Goal: Task Accomplishment & Management: Manage account settings

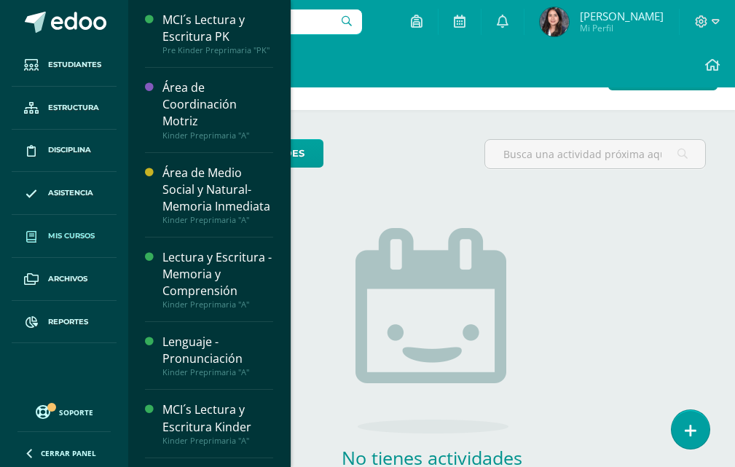
click at [87, 235] on span "Mis cursos" at bounding box center [71, 236] width 47 height 12
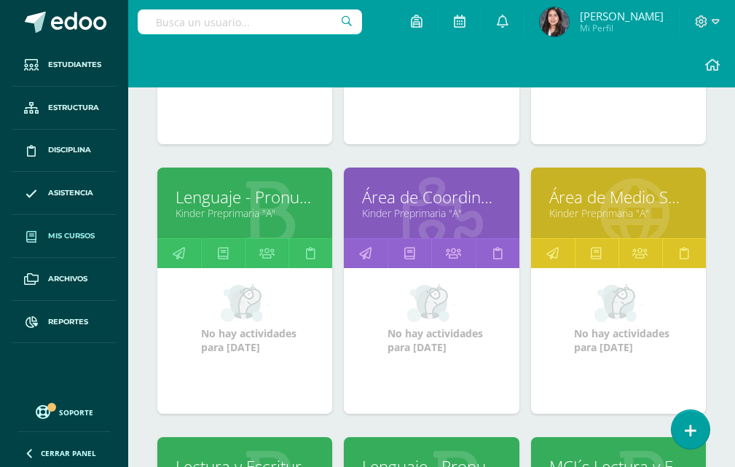
scroll to position [364, 0]
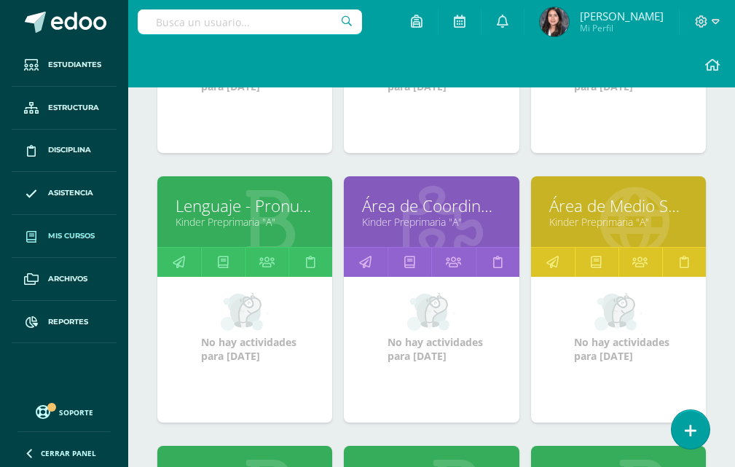
click at [577, 209] on link "Área de Medio Social y Natural- Memoria Inmediata" at bounding box center [618, 205] width 138 height 23
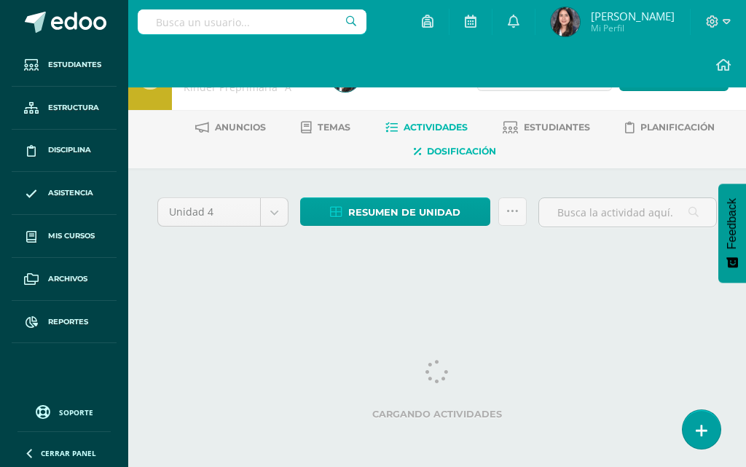
click at [469, 146] on span "Dosificación" at bounding box center [461, 151] width 69 height 11
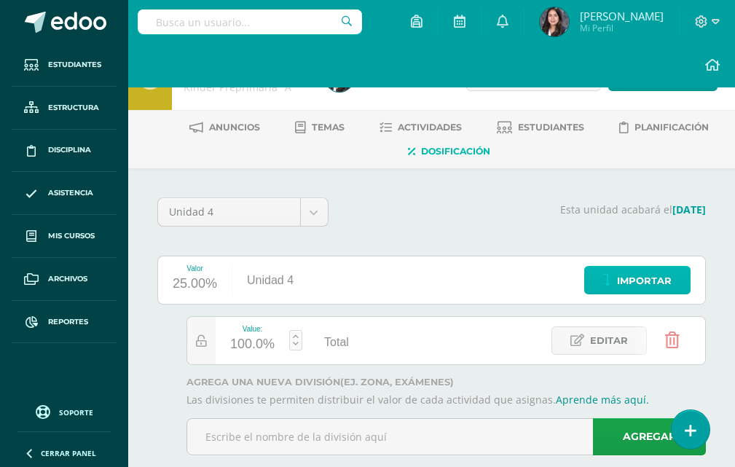
click at [641, 293] on span "Importar" at bounding box center [644, 280] width 55 height 27
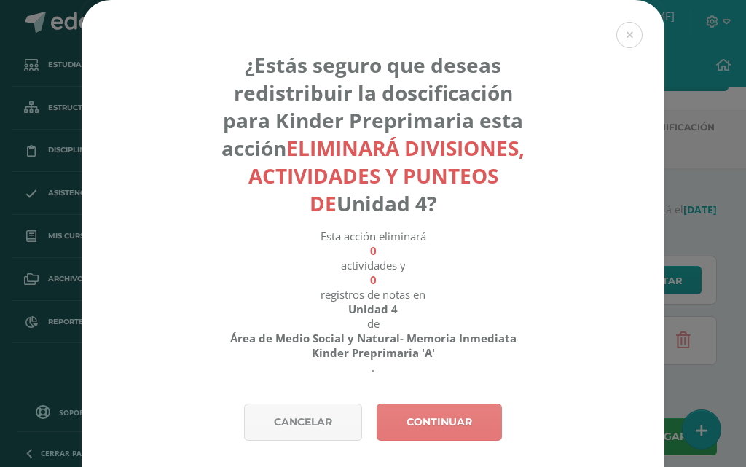
click at [409, 407] on link "Continuar" at bounding box center [438, 421] width 125 height 37
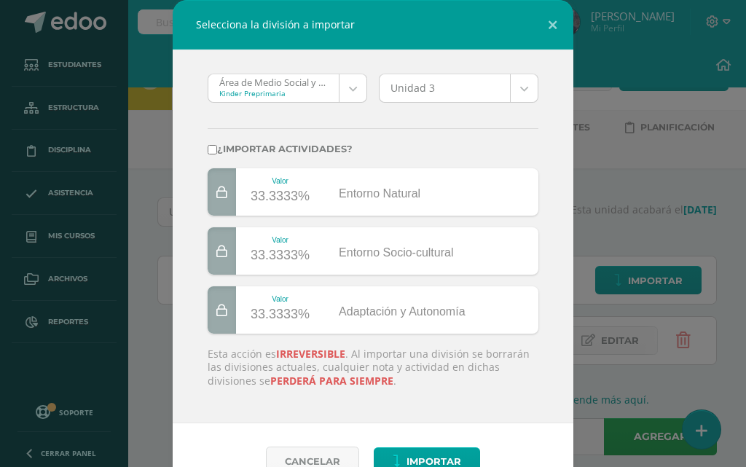
click at [208, 152] on input "¿Importar actividades?" at bounding box center [212, 149] width 9 height 9
checkbox input "true"
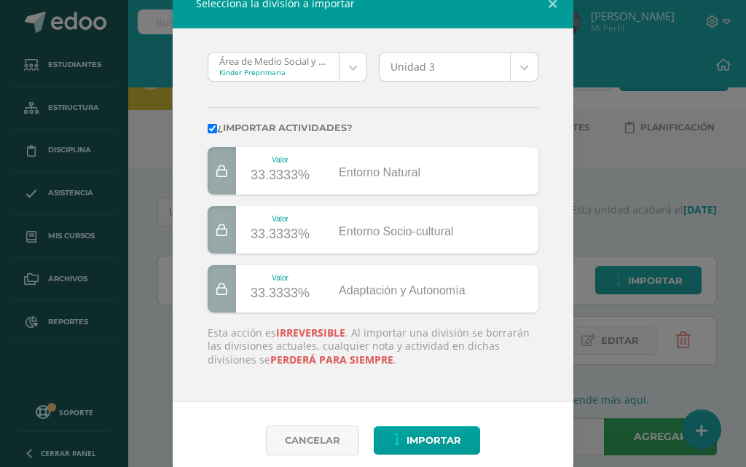
scroll to position [33, 0]
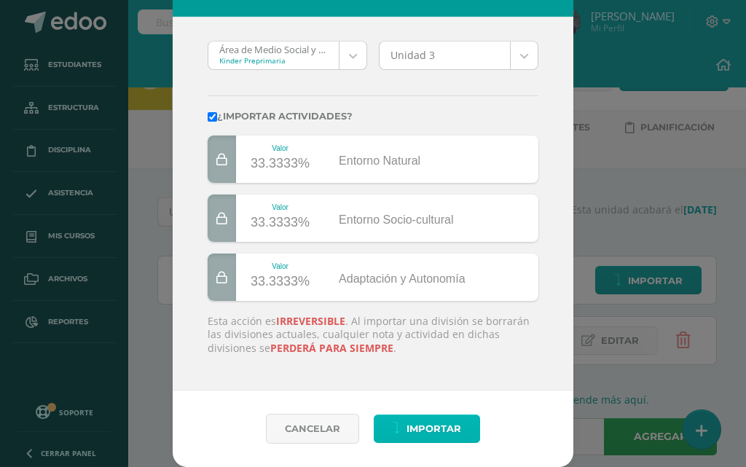
click at [408, 427] on span "Importar" at bounding box center [433, 428] width 55 height 27
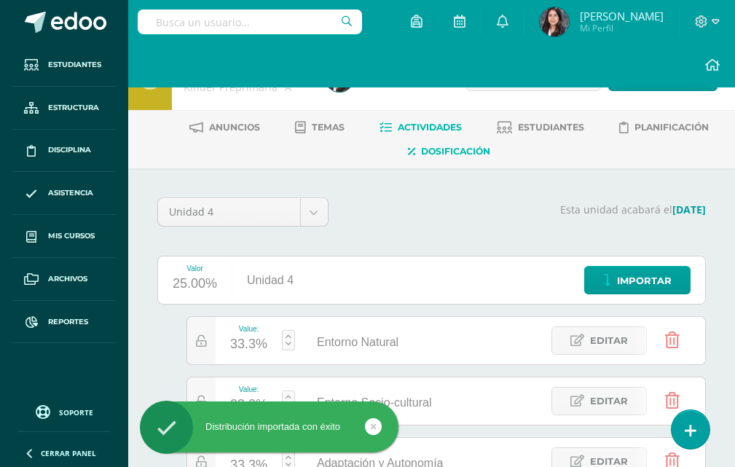
click at [406, 119] on link "Actividades" at bounding box center [420, 127] width 82 height 23
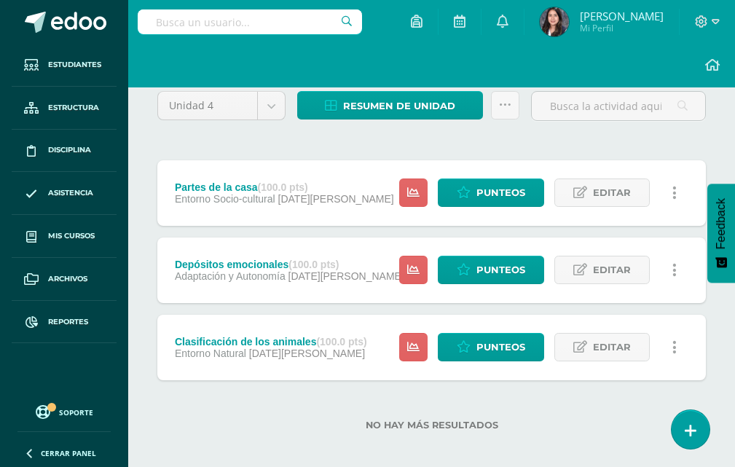
scroll to position [116, 0]
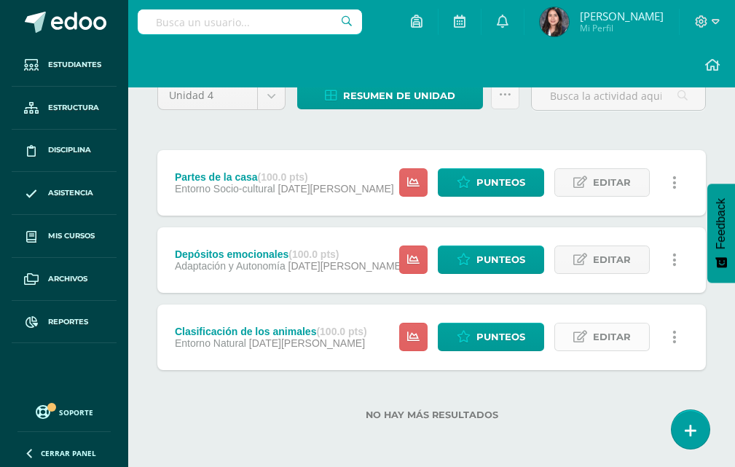
click at [599, 337] on span "Editar" at bounding box center [612, 336] width 38 height 27
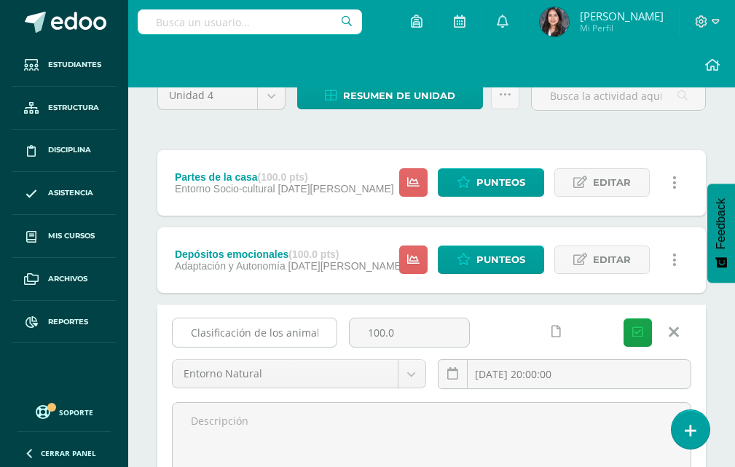
click at [302, 328] on input "Clasificación de los animales" at bounding box center [255, 332] width 164 height 28
type input "Estaciones del año"
click at [644, 341] on button "Guardar" at bounding box center [637, 332] width 28 height 28
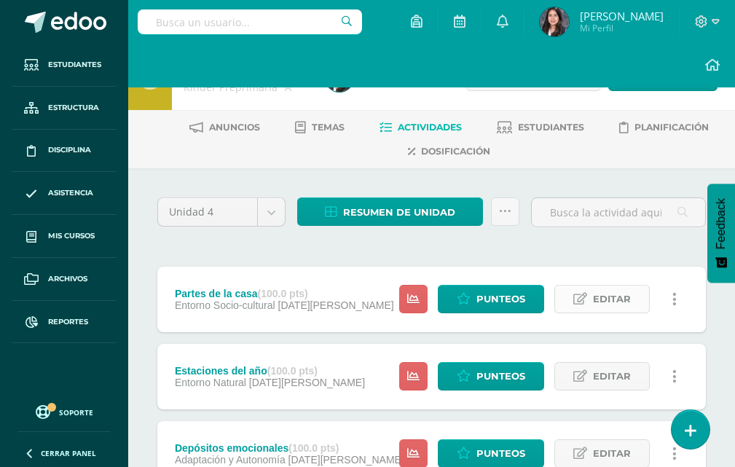
click at [592, 294] on link "Editar" at bounding box center [601, 299] width 95 height 28
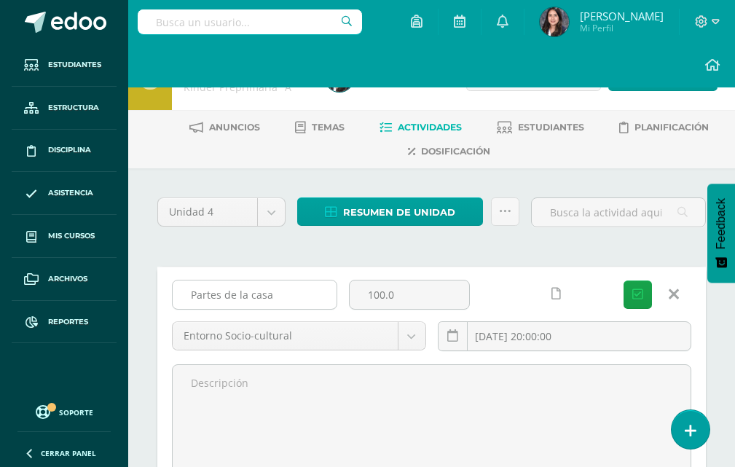
click at [288, 293] on input "Partes de la casa" at bounding box center [255, 294] width 164 height 28
type input "L"
type input "Medios de transporte"
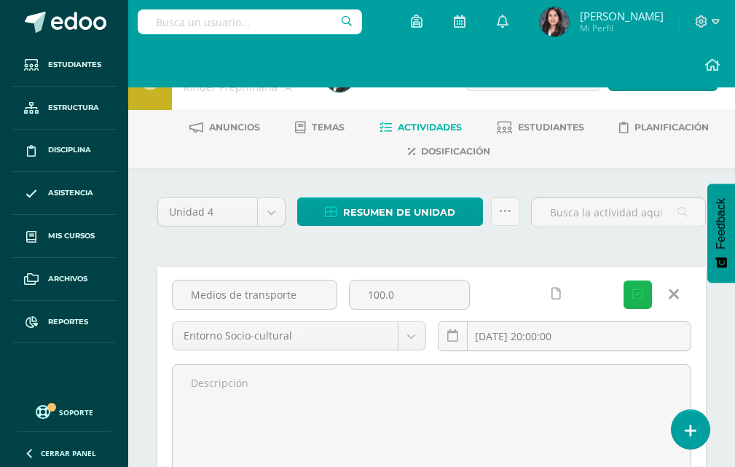
click at [646, 299] on button "Guardar" at bounding box center [637, 294] width 28 height 28
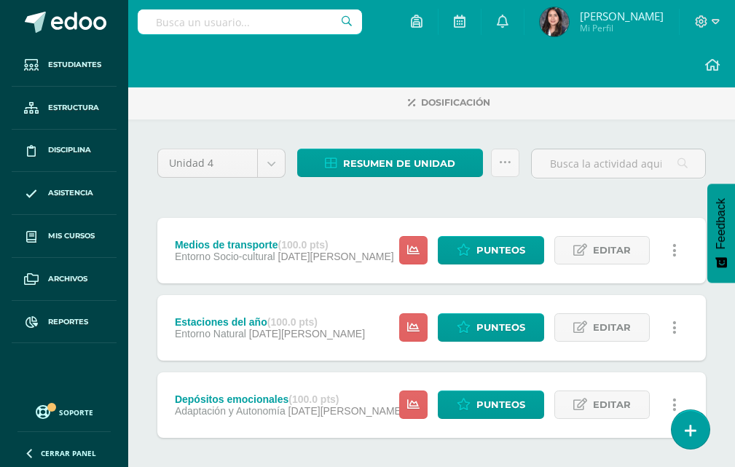
scroll to position [116, 0]
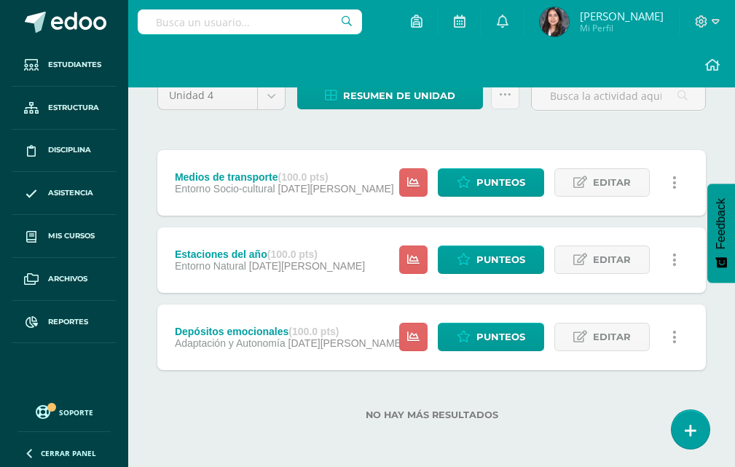
click at [307, 410] on label "No hay más resultados" at bounding box center [431, 414] width 548 height 11
click at [599, 328] on span "Editar" at bounding box center [612, 336] width 38 height 27
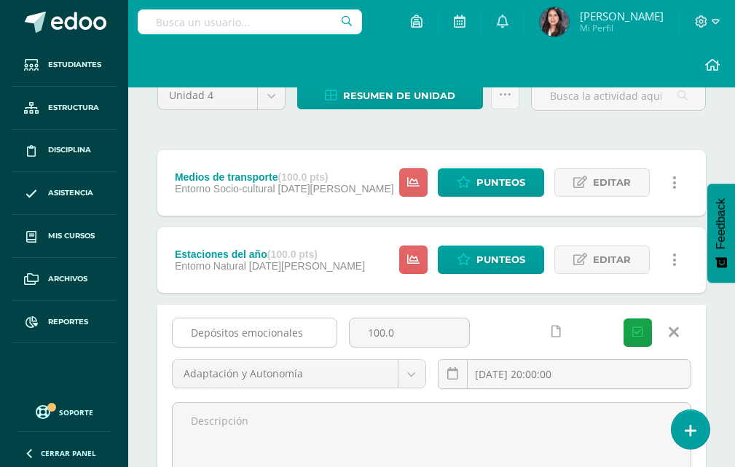
click at [303, 338] on input "Depósitos emocionales" at bounding box center [255, 332] width 164 height 28
type input "G"
type input "Mi país [GEOGRAPHIC_DATA]"
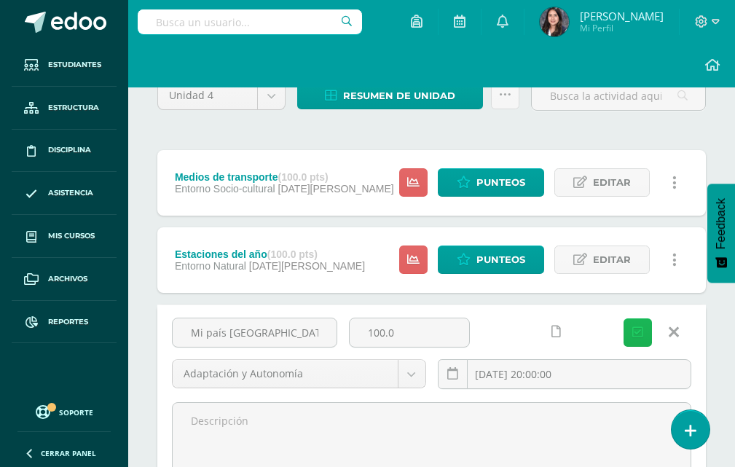
click at [631, 324] on button "Guardar" at bounding box center [637, 332] width 28 height 28
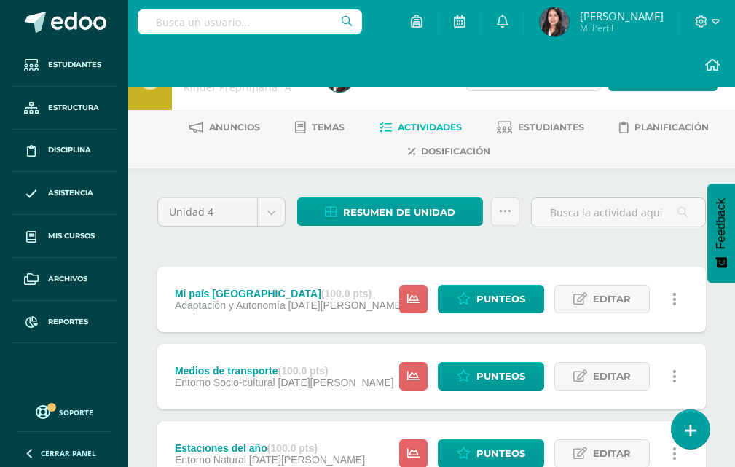
scroll to position [116, 0]
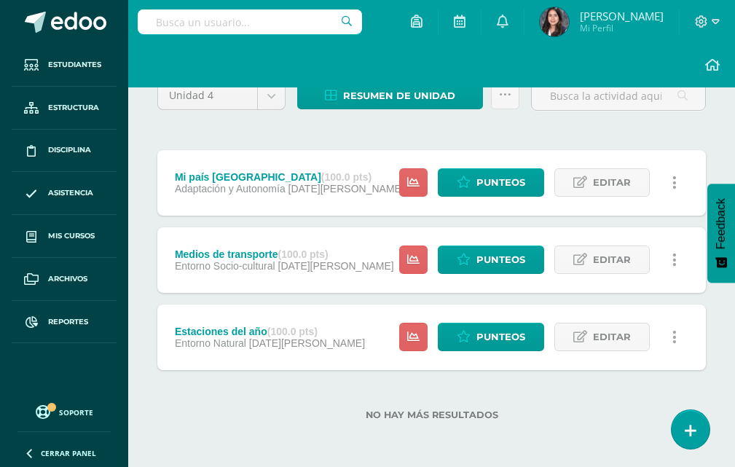
click at [269, 434] on div "No hay más resultados" at bounding box center [431, 404] width 548 height 68
drag, startPoint x: 262, startPoint y: 423, endPoint x: 213, endPoint y: 387, distance: 61.0
click at [213, 387] on div "No hay más resultados" at bounding box center [431, 404] width 548 height 68
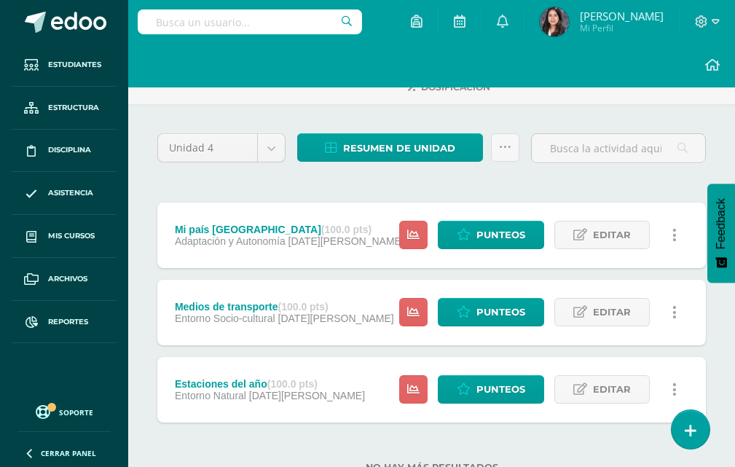
scroll to position [0, 0]
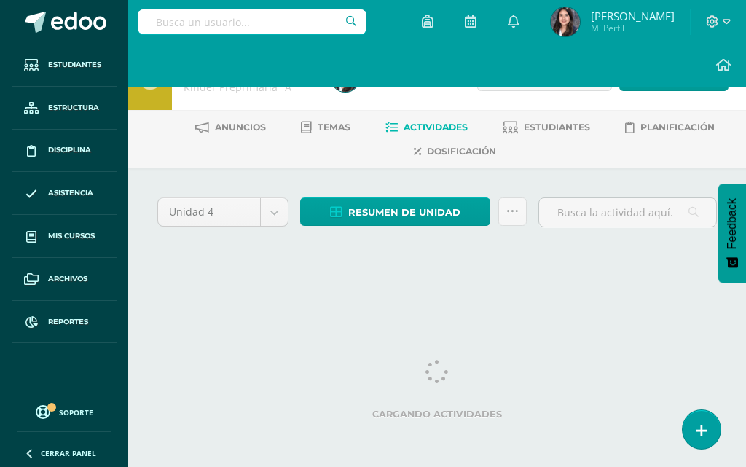
click at [643, 191] on div "Unidad 4 Unidad 1 Unidad 2 Unidad 3 Unidad 4 Resumen de unidad Descargar como H…" at bounding box center [436, 231] width 617 height 127
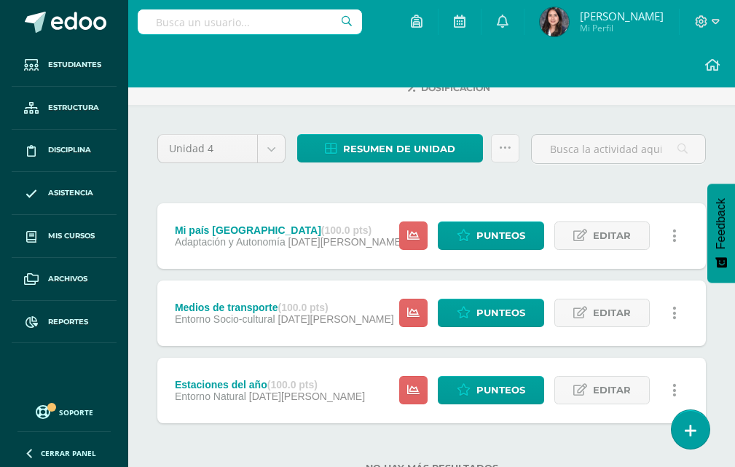
scroll to position [116, 0]
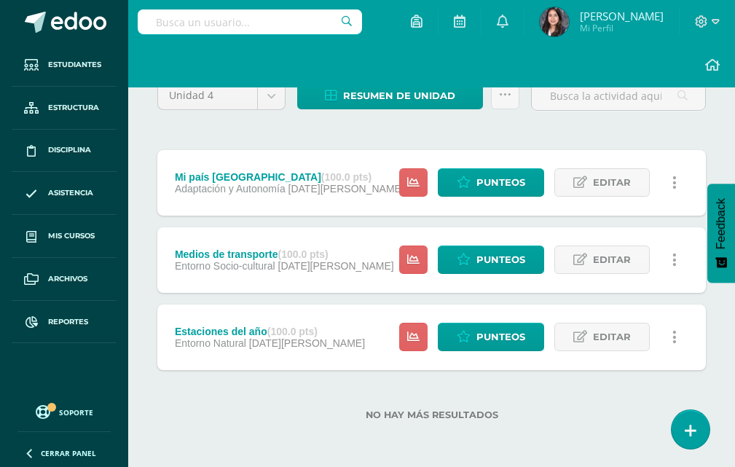
click at [358, 407] on div "No hay más resultados" at bounding box center [431, 404] width 548 height 68
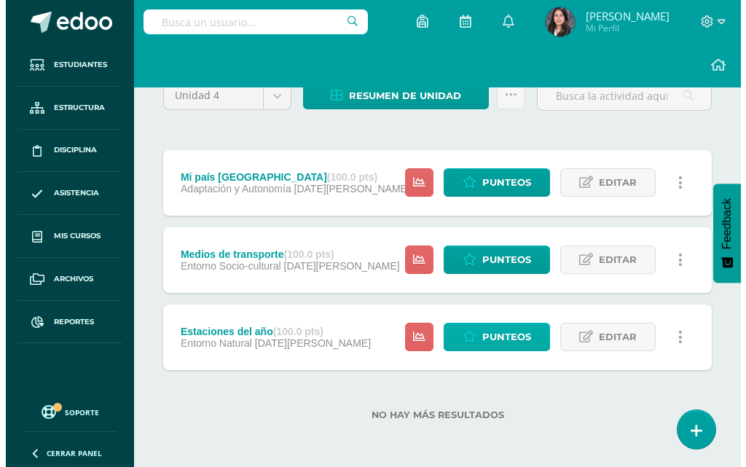
scroll to position [0, 0]
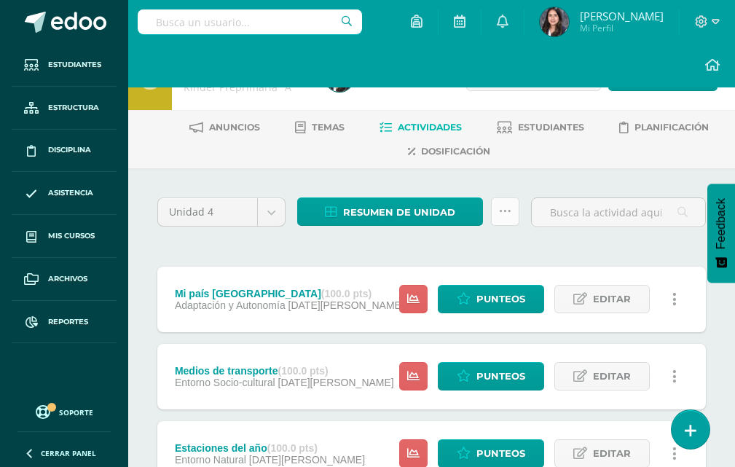
click at [505, 213] on icon at bounding box center [505, 211] width 12 height 12
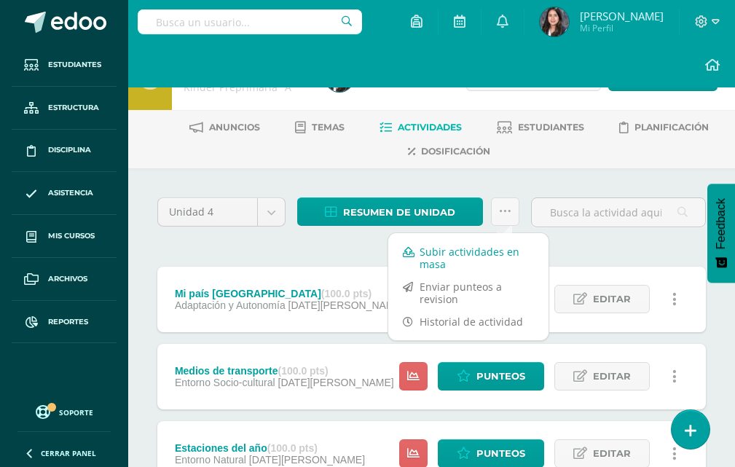
click at [455, 261] on link "Subir actividades en masa" at bounding box center [468, 257] width 160 height 35
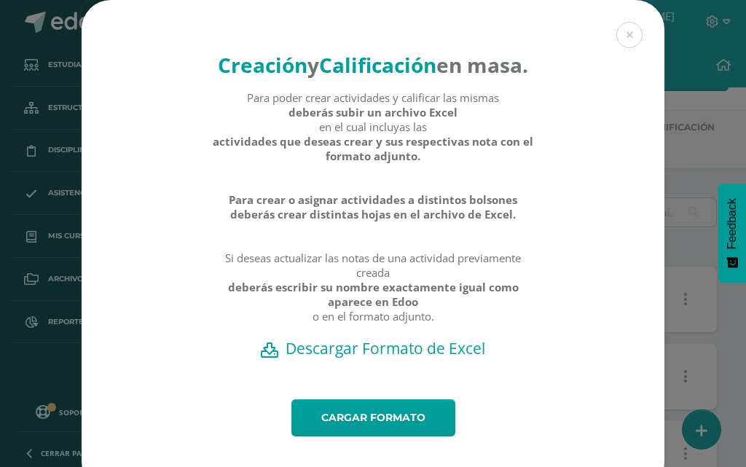
click at [388, 358] on h2 "Descargar Formato de Excel" at bounding box center [373, 348] width 532 height 20
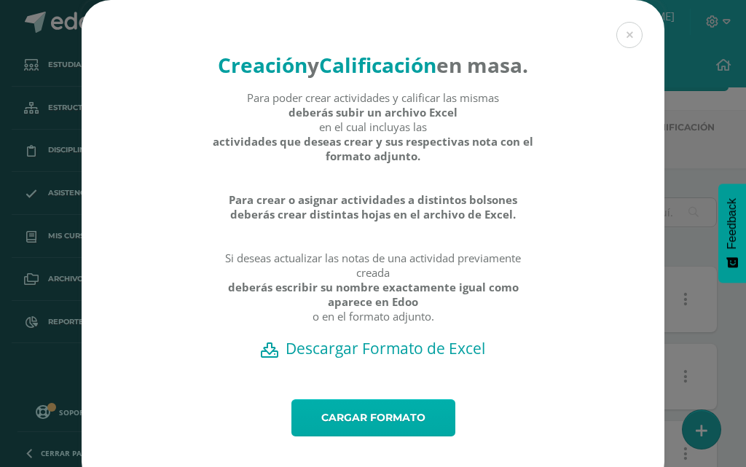
click at [382, 436] on link "Cargar formato" at bounding box center [373, 417] width 164 height 37
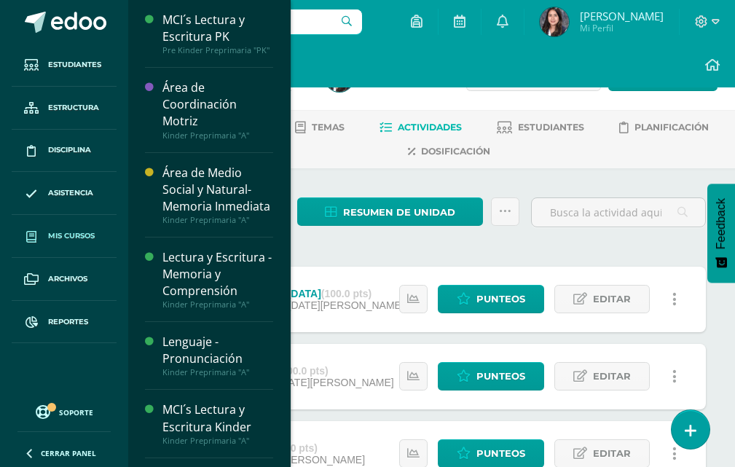
click at [66, 232] on span "Mis cursos" at bounding box center [71, 236] width 47 height 12
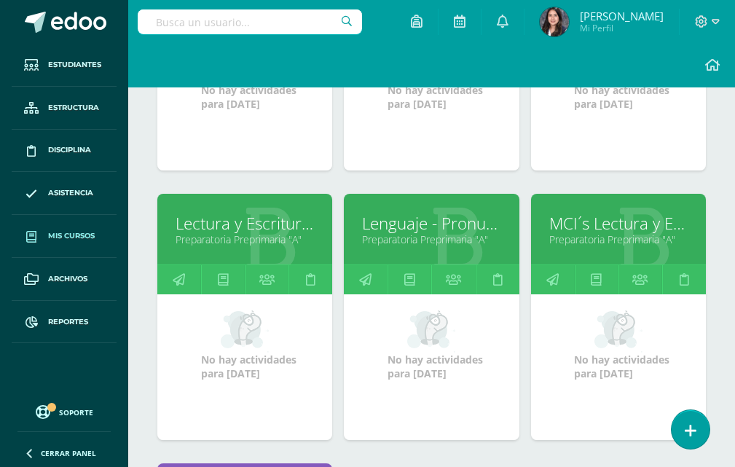
scroll to position [615, 0]
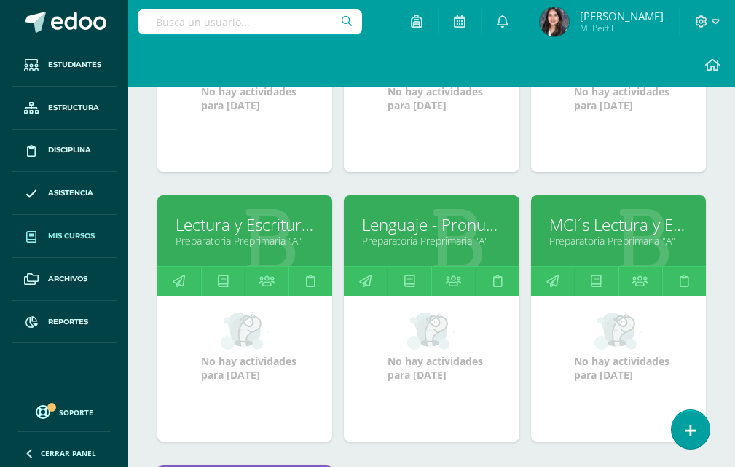
click at [390, 227] on link "Lenguaje - Pronunciación" at bounding box center [431, 224] width 138 height 23
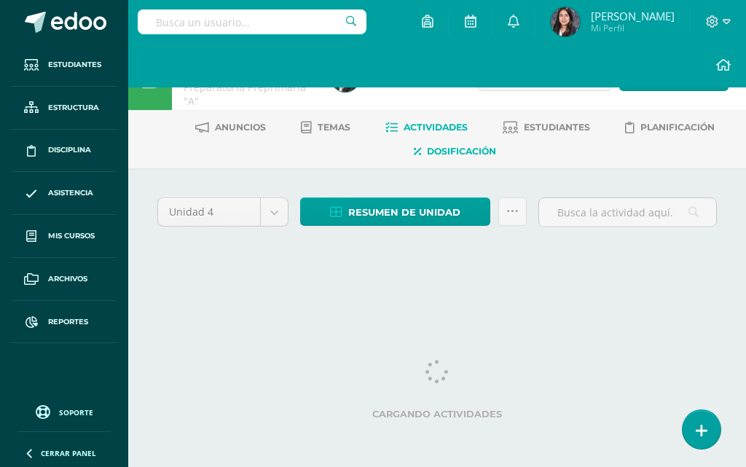
click at [453, 149] on span "Dosificación" at bounding box center [461, 151] width 69 height 11
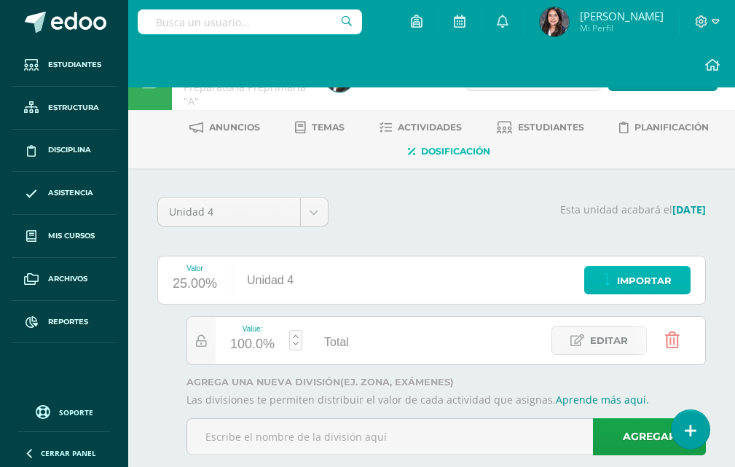
click at [631, 275] on span "Importar" at bounding box center [644, 280] width 55 height 27
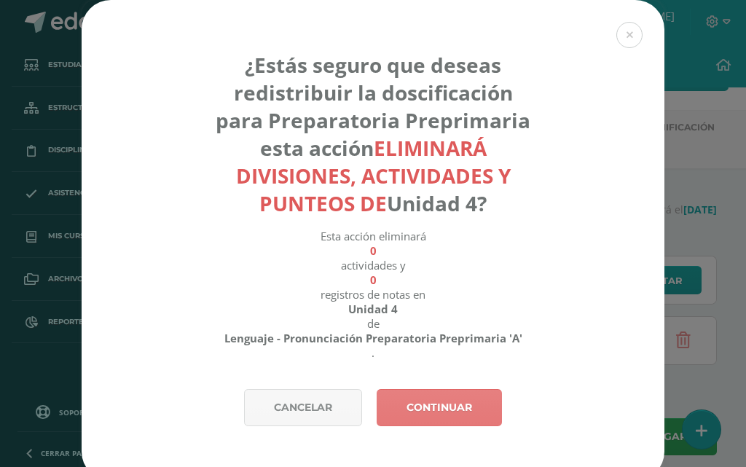
click at [455, 408] on link "Continuar" at bounding box center [438, 407] width 125 height 37
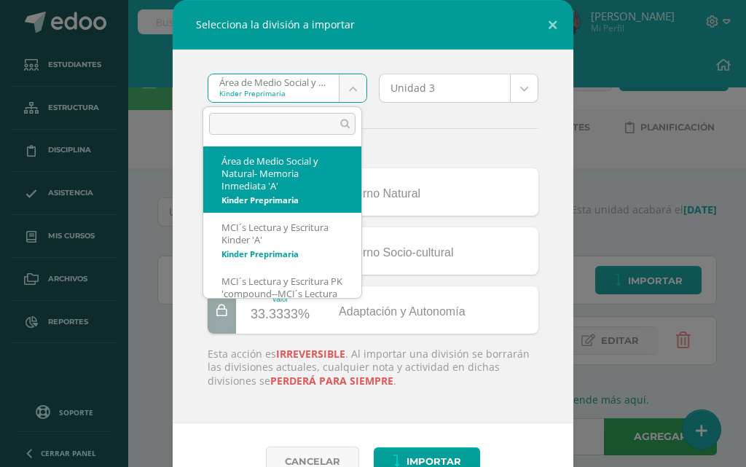
click at [334, 93] on body "Selecciona la división a importar Área de Medio Social y Natural- Memoria Inmed…" at bounding box center [373, 248] width 746 height 496
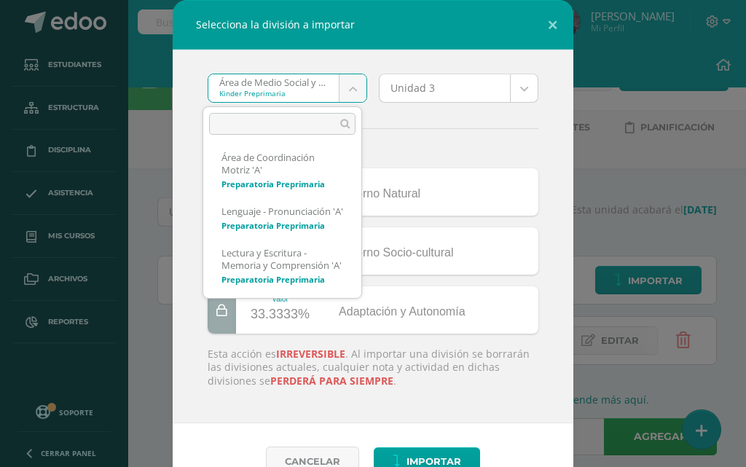
scroll to position [497, 0]
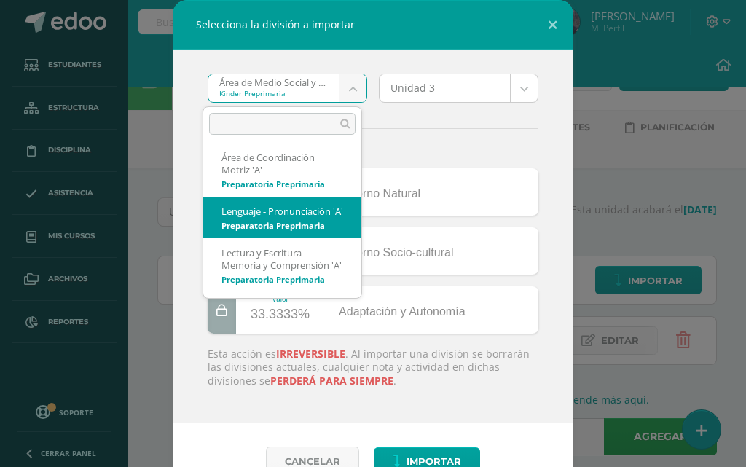
select select "1323"
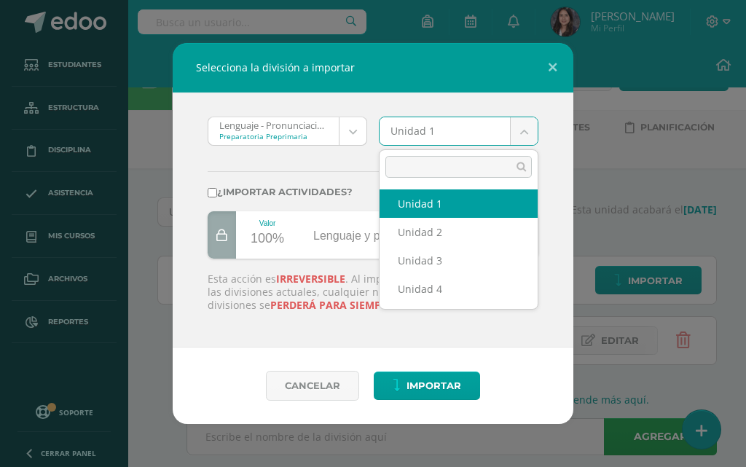
click at [476, 120] on body "Selecciona la división a importar Lenguaje - Pronunciación 'A' Preparatoria Pre…" at bounding box center [373, 248] width 746 height 496
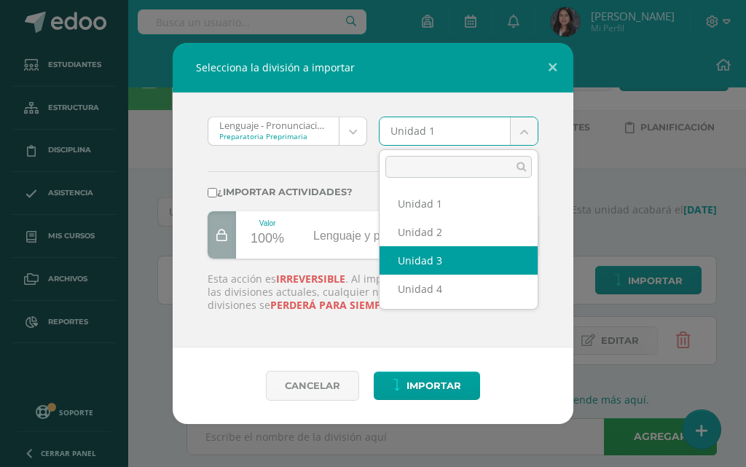
select select "59214"
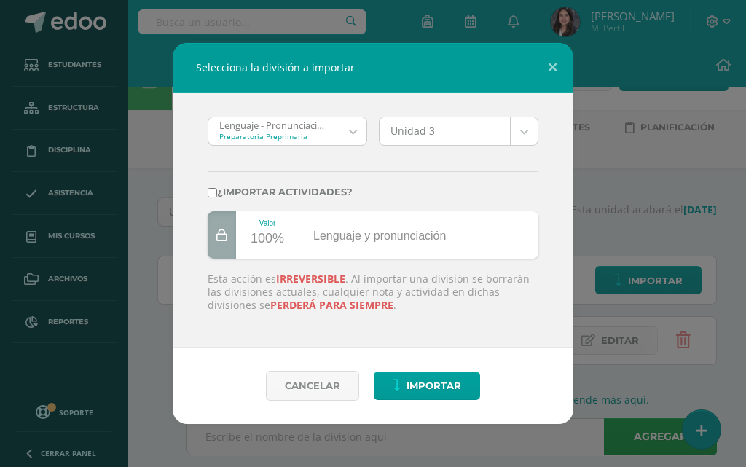
click at [216, 195] on input "¿Importar actividades?" at bounding box center [212, 192] width 9 height 9
checkbox input "true"
click at [422, 382] on span "Importar" at bounding box center [433, 385] width 55 height 27
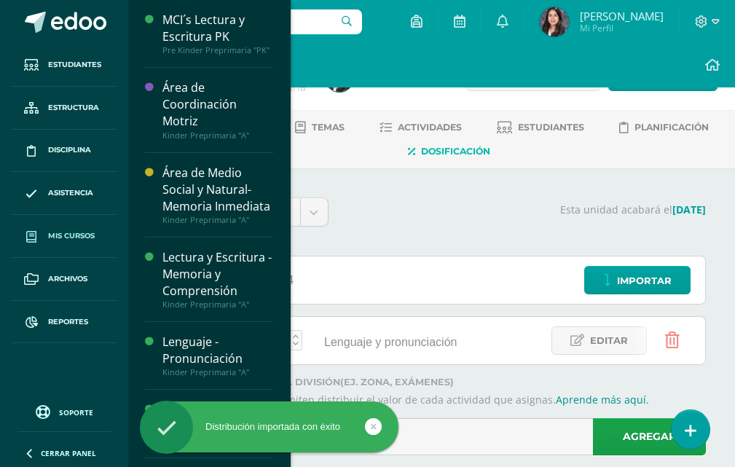
click at [63, 232] on span "Mis cursos" at bounding box center [71, 236] width 47 height 12
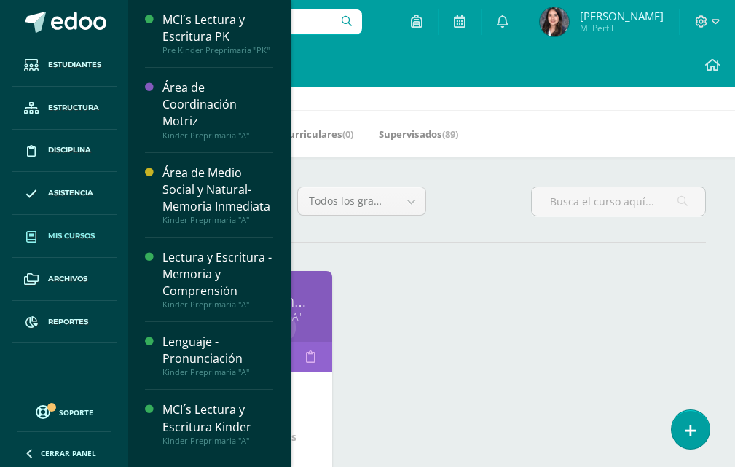
click at [58, 233] on span "Mis cursos" at bounding box center [71, 236] width 47 height 12
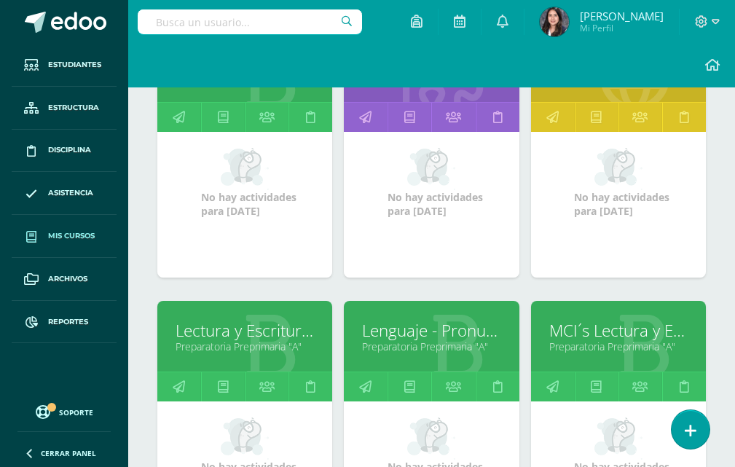
scroll to position [510, 0]
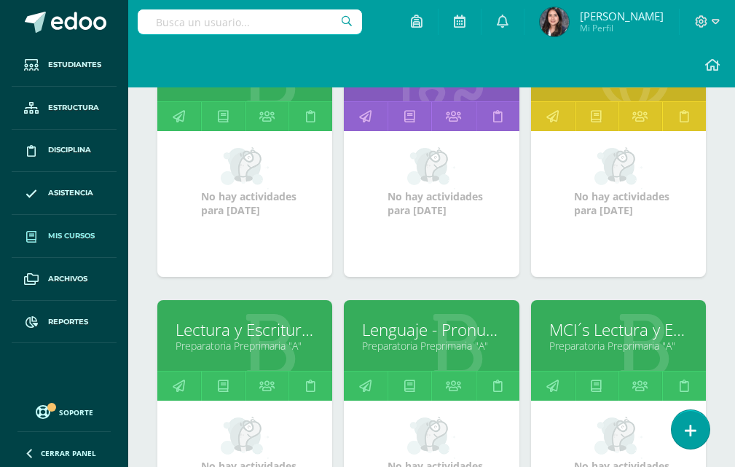
click at [212, 341] on link "Preparatoria Preprimaria "A"" at bounding box center [244, 346] width 138 height 14
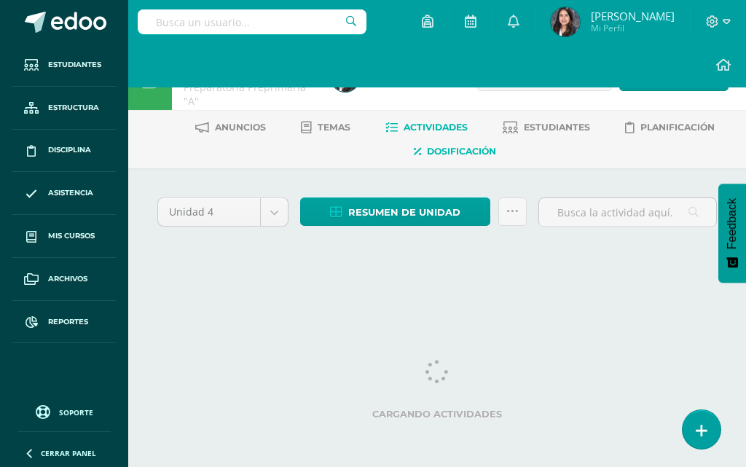
click at [450, 150] on span "Dosificación" at bounding box center [461, 151] width 69 height 11
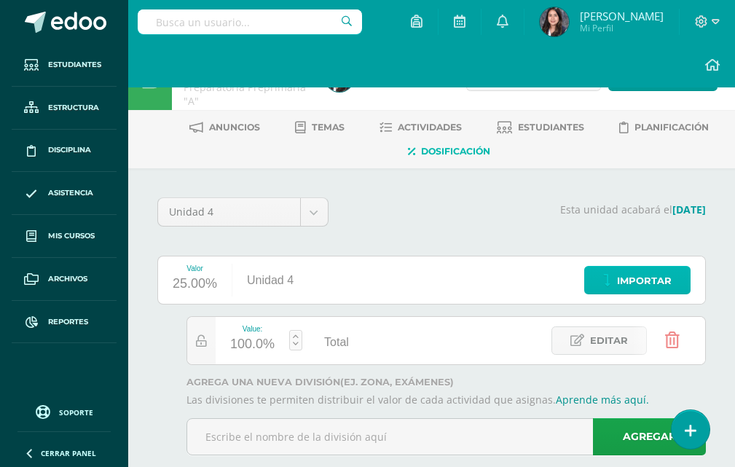
click at [633, 281] on span "Importar" at bounding box center [644, 280] width 55 height 27
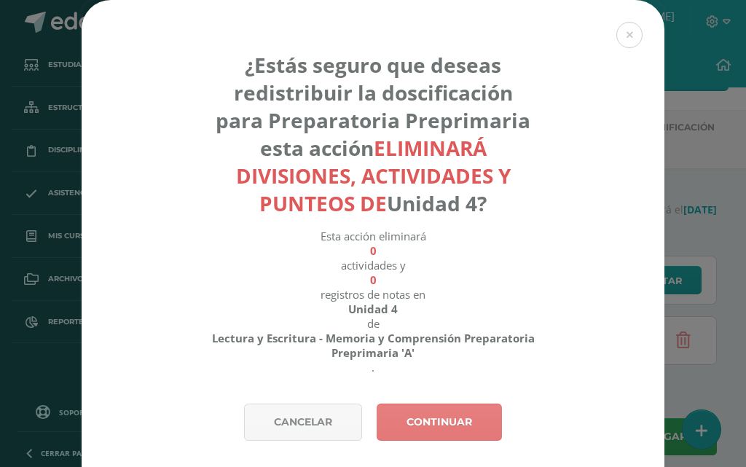
click at [403, 414] on link "Continuar" at bounding box center [438, 421] width 125 height 37
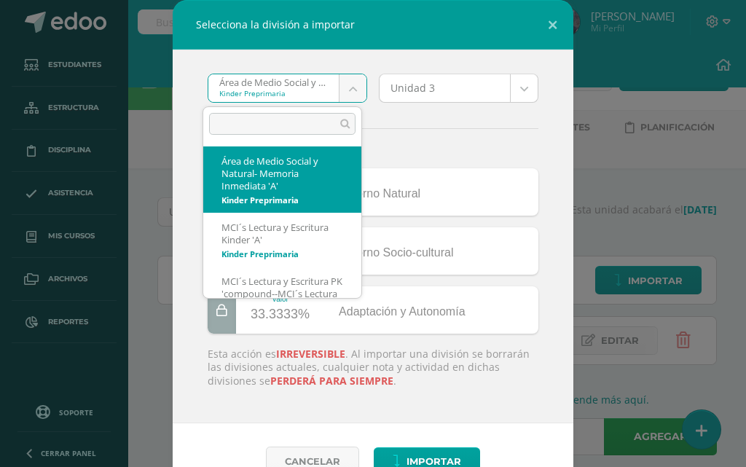
click at [344, 97] on body "Selecciona la división a importar Área de Medio Social y Natural- Memoria Inmed…" at bounding box center [373, 248] width 746 height 496
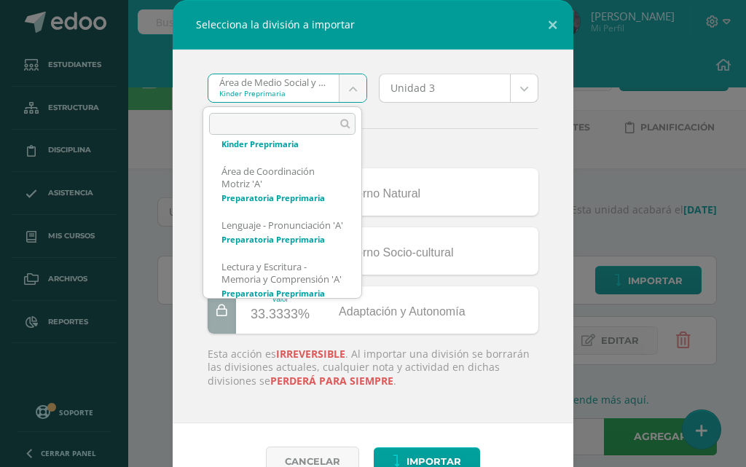
scroll to position [497, 0]
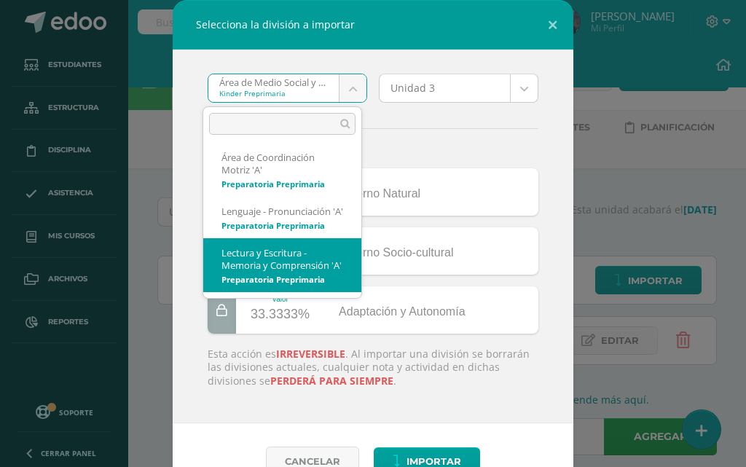
select select "1322"
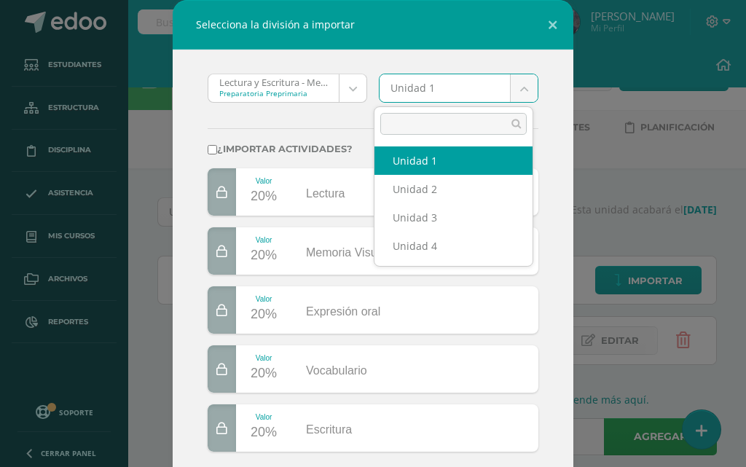
click at [515, 94] on body "Selecciona la división a importar Lectura y Escritura - Memoria y Comprensión '…" at bounding box center [373, 248] width 746 height 496
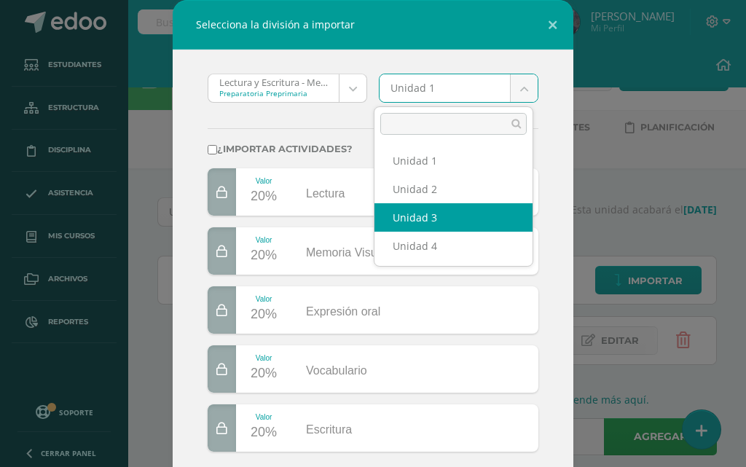
select select "59203"
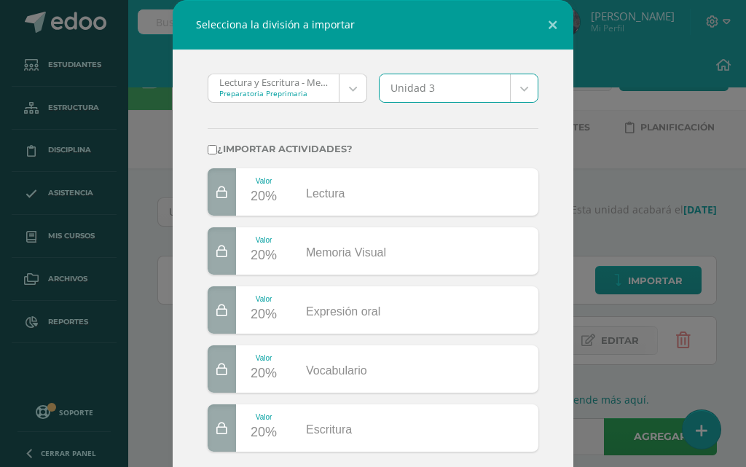
click at [208, 153] on input "¿Importar actividades?" at bounding box center [212, 149] width 9 height 9
checkbox input "true"
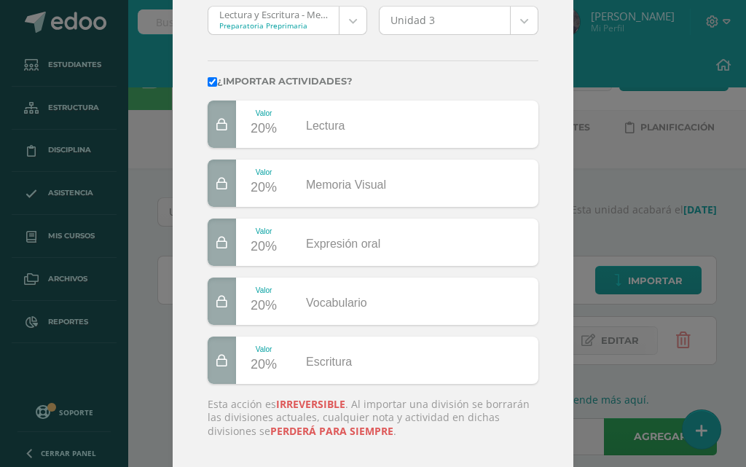
scroll to position [151, 0]
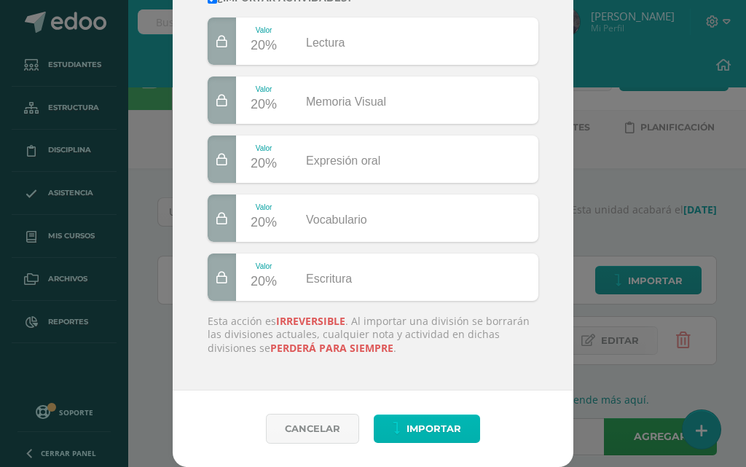
click at [422, 422] on span "Importar" at bounding box center [433, 428] width 55 height 27
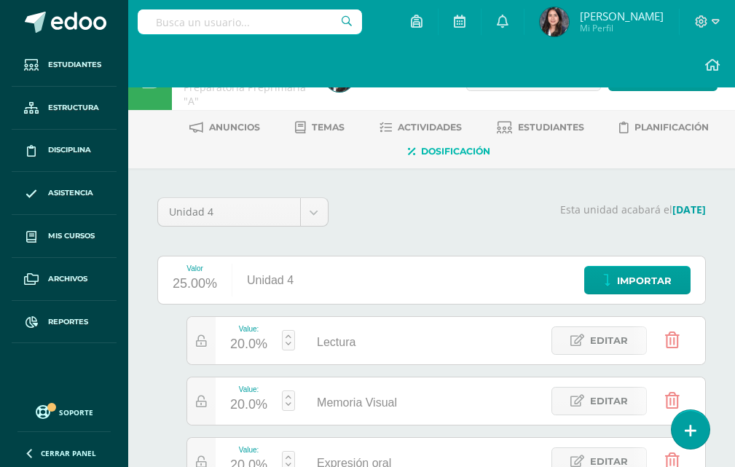
click at [403, 200] on div "Esta unidad acabará el [DATE]" at bounding box center [525, 217] width 377 height 41
